Goal: Information Seeking & Learning: Learn about a topic

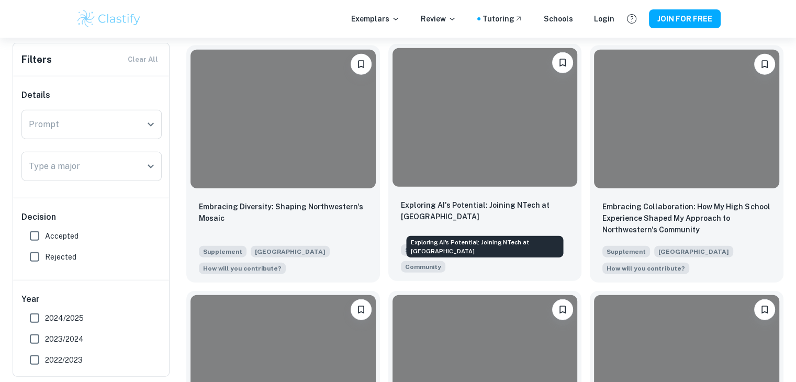
scroll to position [2449, 0]
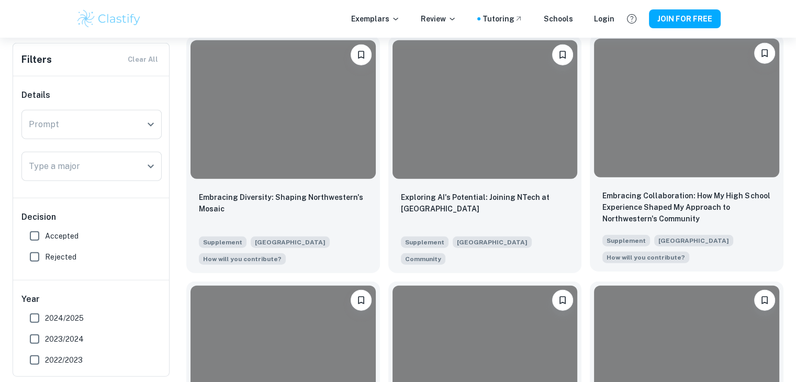
click at [703, 145] on div at bounding box center [686, 108] width 185 height 139
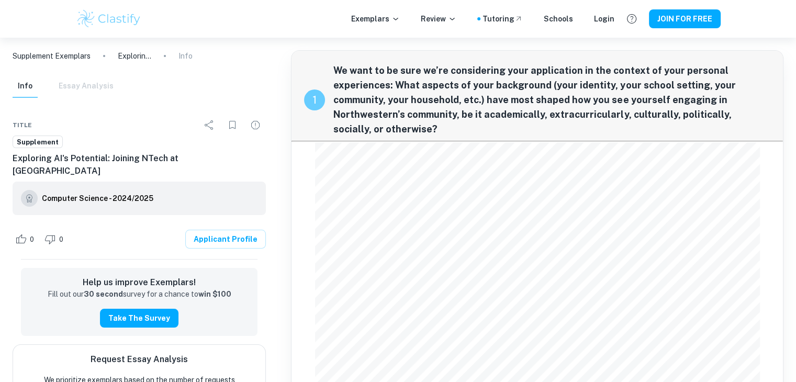
scroll to position [1, 0]
click at [83, 85] on div "Info Essay Analysis" at bounding box center [63, 86] width 101 height 23
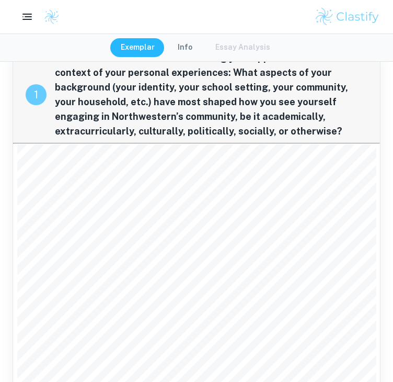
scroll to position [0, 0]
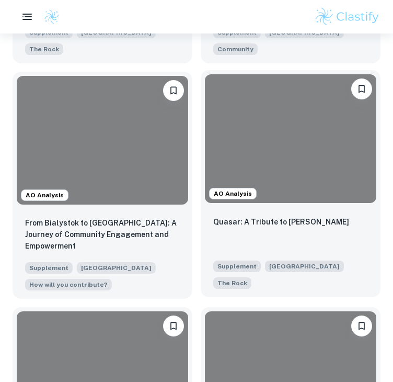
scroll to position [523, 0]
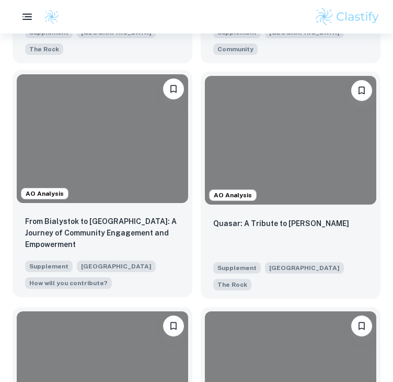
click at [91, 157] on div at bounding box center [103, 138] width 172 height 129
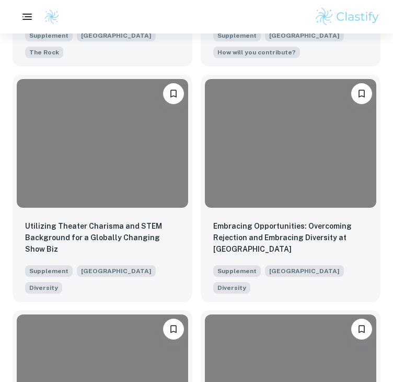
scroll to position [1699, 0]
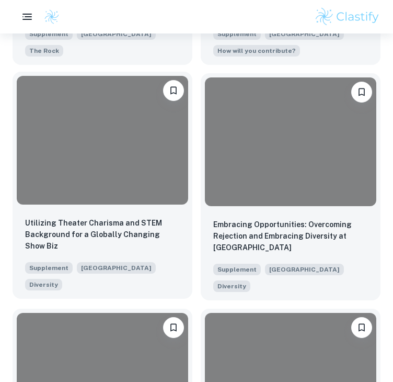
click at [100, 181] on div at bounding box center [103, 140] width 172 height 129
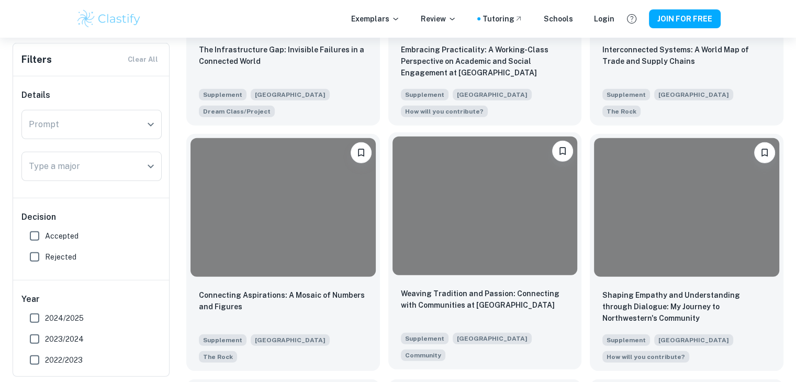
scroll to position [3091, 0]
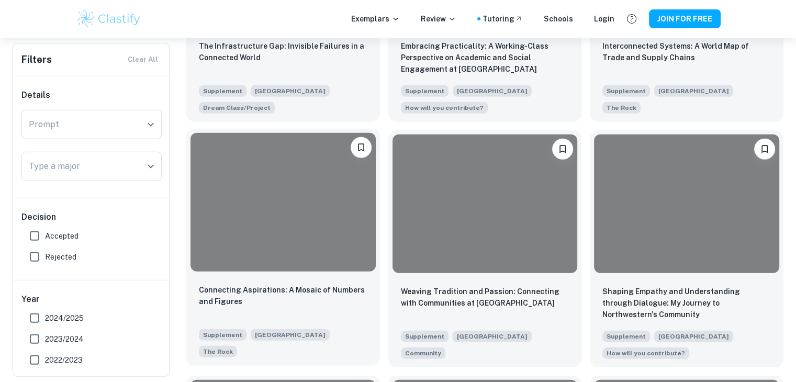
click at [227, 171] on div at bounding box center [282, 202] width 185 height 139
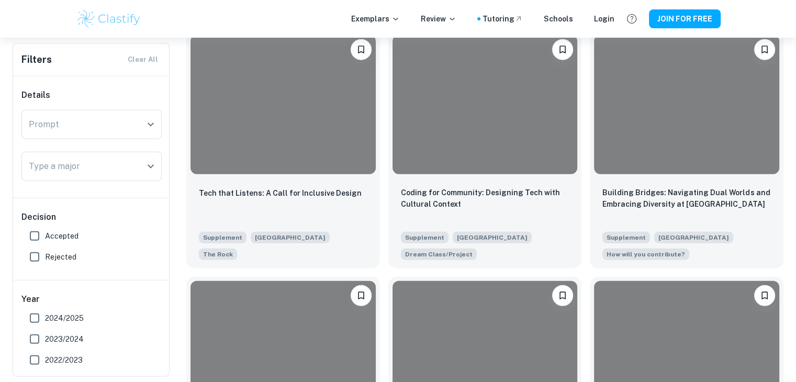
scroll to position [2696, 0]
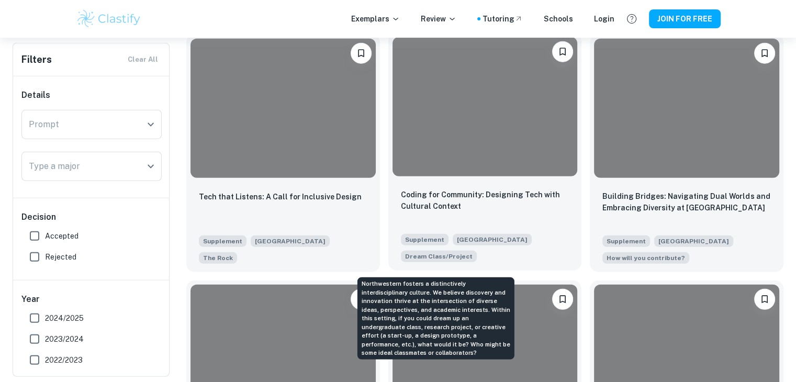
click at [446, 261] on span "Dream Class/Project" at bounding box center [438, 256] width 67 height 9
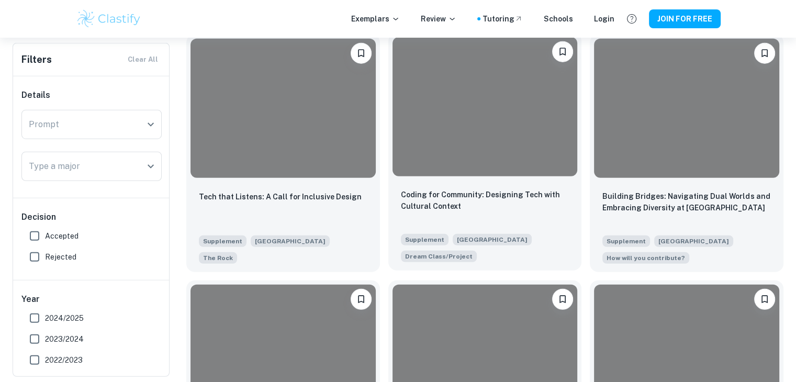
click at [475, 176] on div at bounding box center [484, 106] width 185 height 139
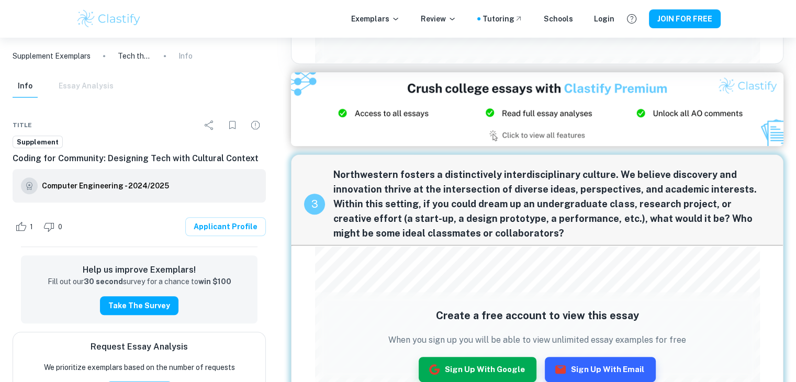
scroll to position [768, 0]
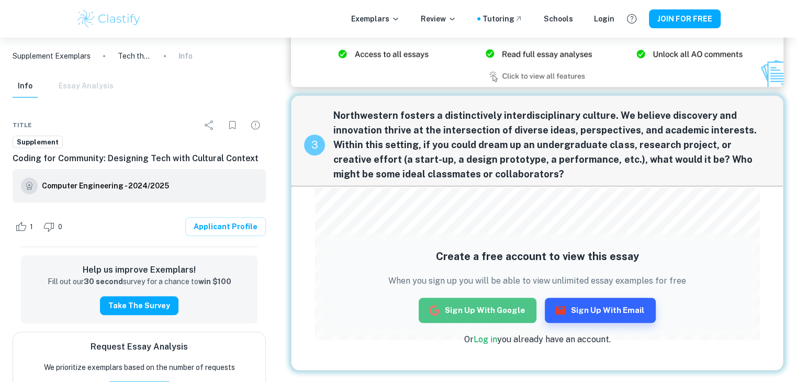
click at [485, 304] on button "Sign up with Google" at bounding box center [478, 310] width 118 height 25
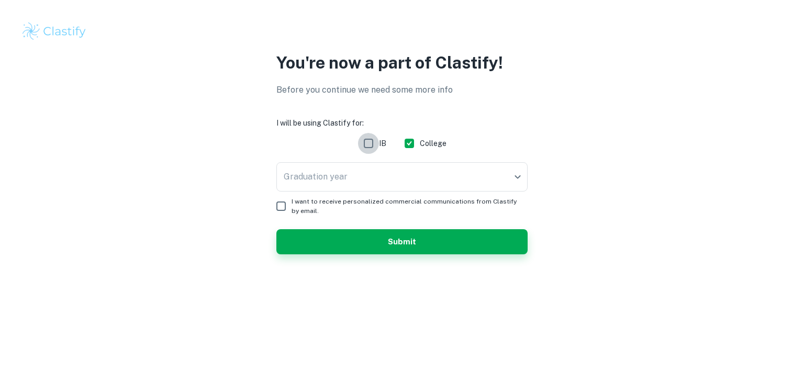
click at [377, 145] on input "IB" at bounding box center [368, 143] width 21 height 21
checkbox input "true"
click at [392, 179] on body "We value your privacy We use cookies to enhance your browsing experience, serve…" at bounding box center [402, 191] width 804 height 382
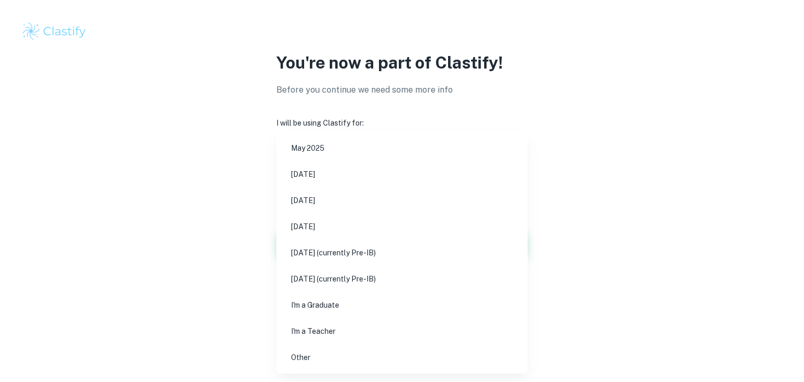
click at [366, 212] on ul "May 2025 November 2025 May 2026 November 2026 May 2027 (currently Pre-IB) Novem…" at bounding box center [401, 253] width 251 height 242
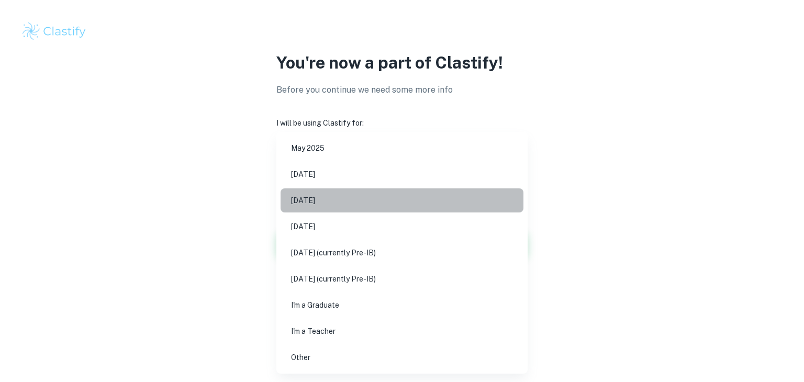
click at [370, 207] on li "May 2026" at bounding box center [401, 200] width 243 height 24
type input "M26"
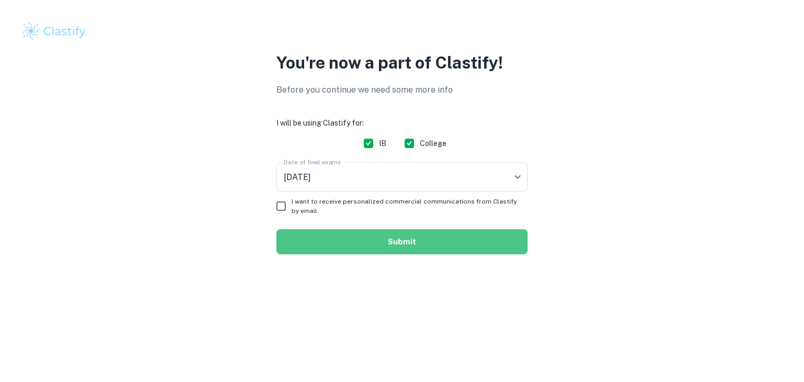
click at [358, 235] on button "Submit" at bounding box center [401, 241] width 251 height 25
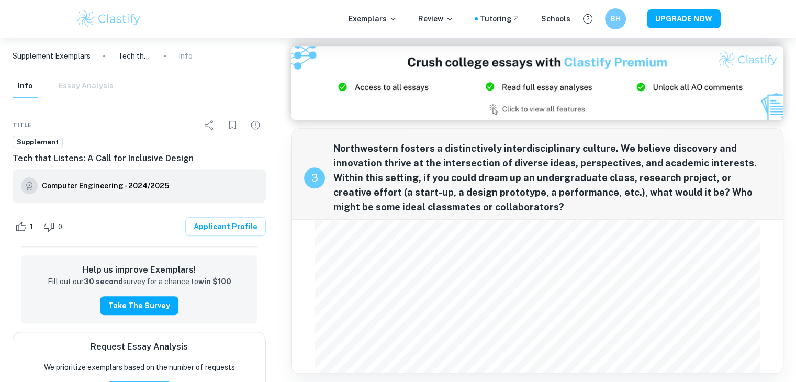
scroll to position [738, 0]
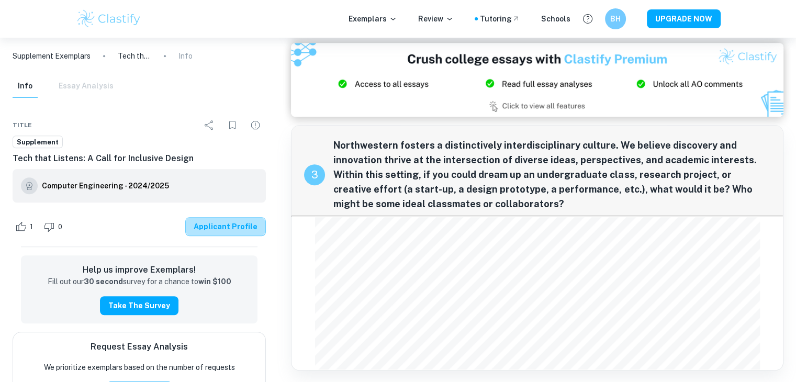
click at [256, 218] on link "Applicant Profile" at bounding box center [225, 226] width 81 height 19
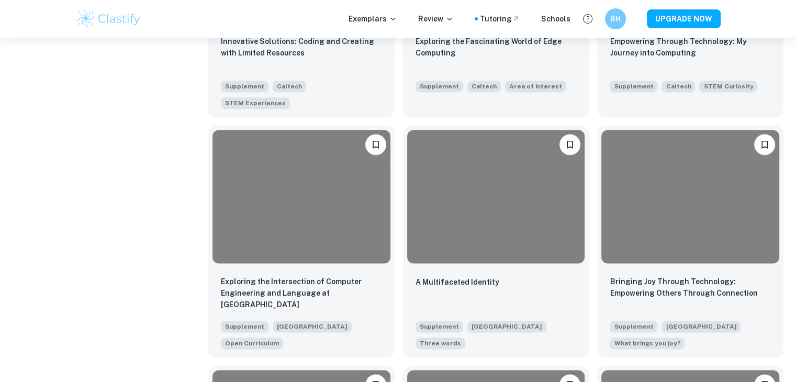
scroll to position [1568, 0]
